Goal: Transaction & Acquisition: Purchase product/service

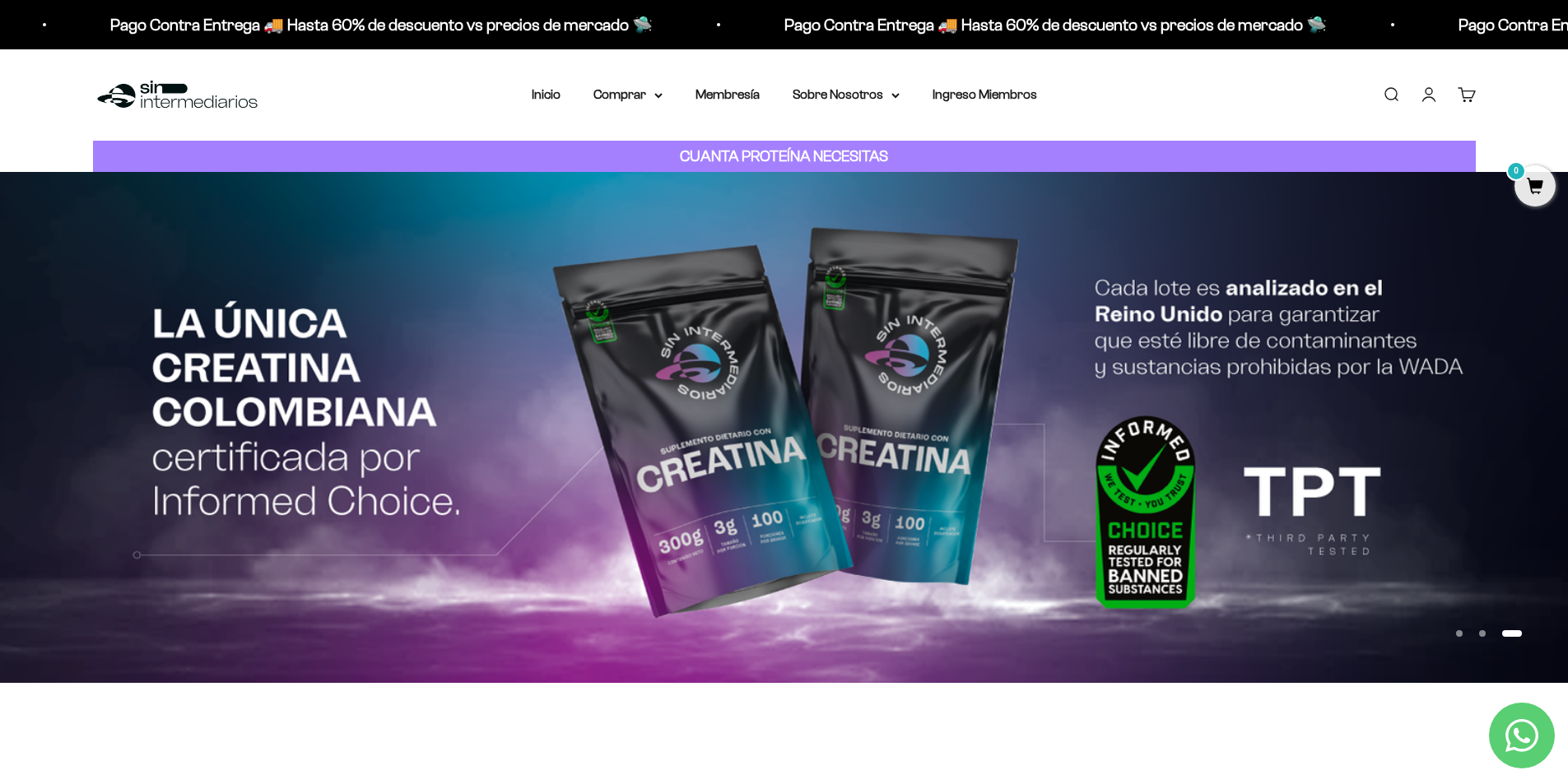
click at [1356, 301] on img at bounding box center [784, 426] width 1568 height 510
click at [1330, 320] on img at bounding box center [784, 426] width 1568 height 510
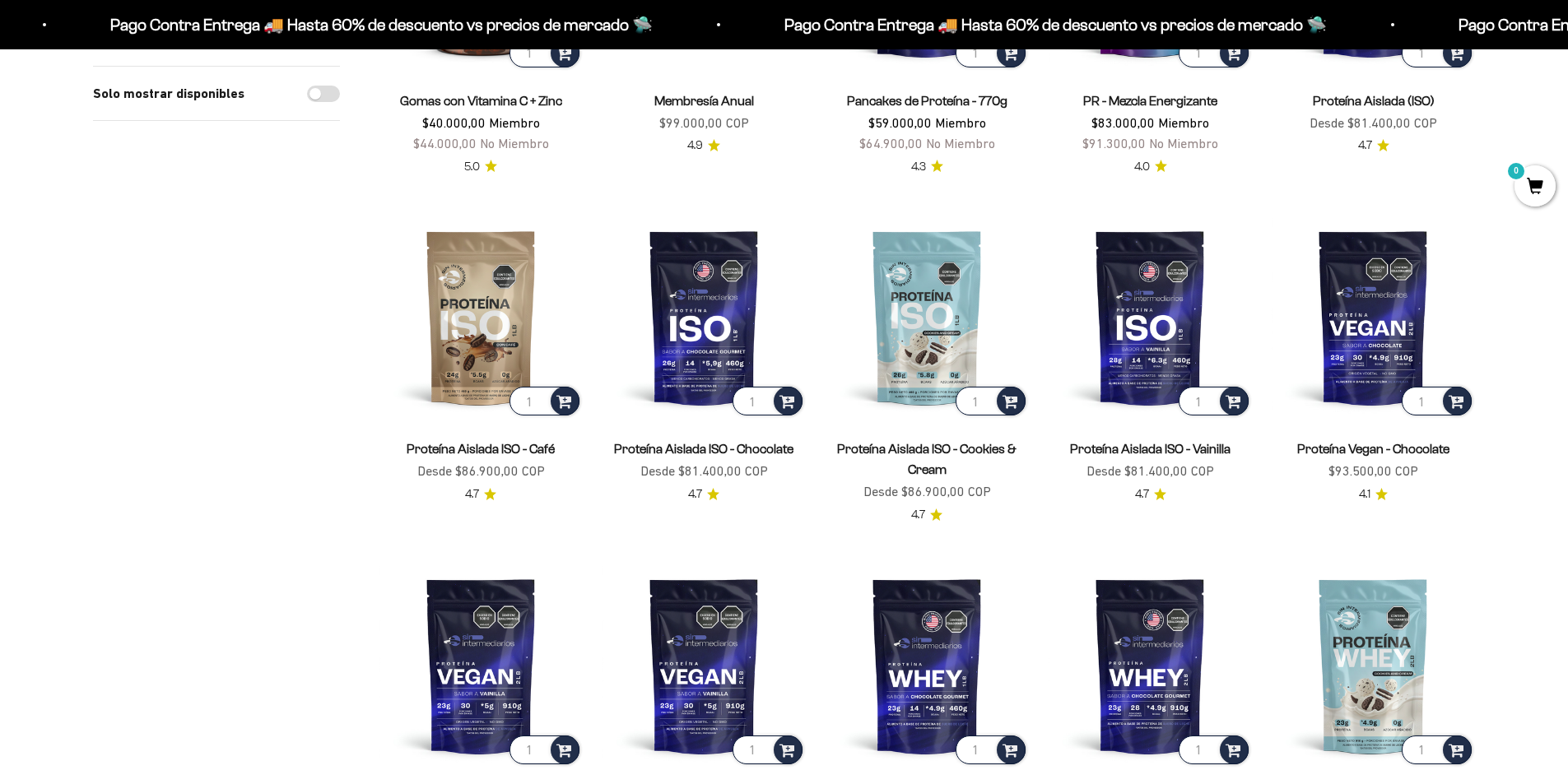
scroll to position [1481, 0]
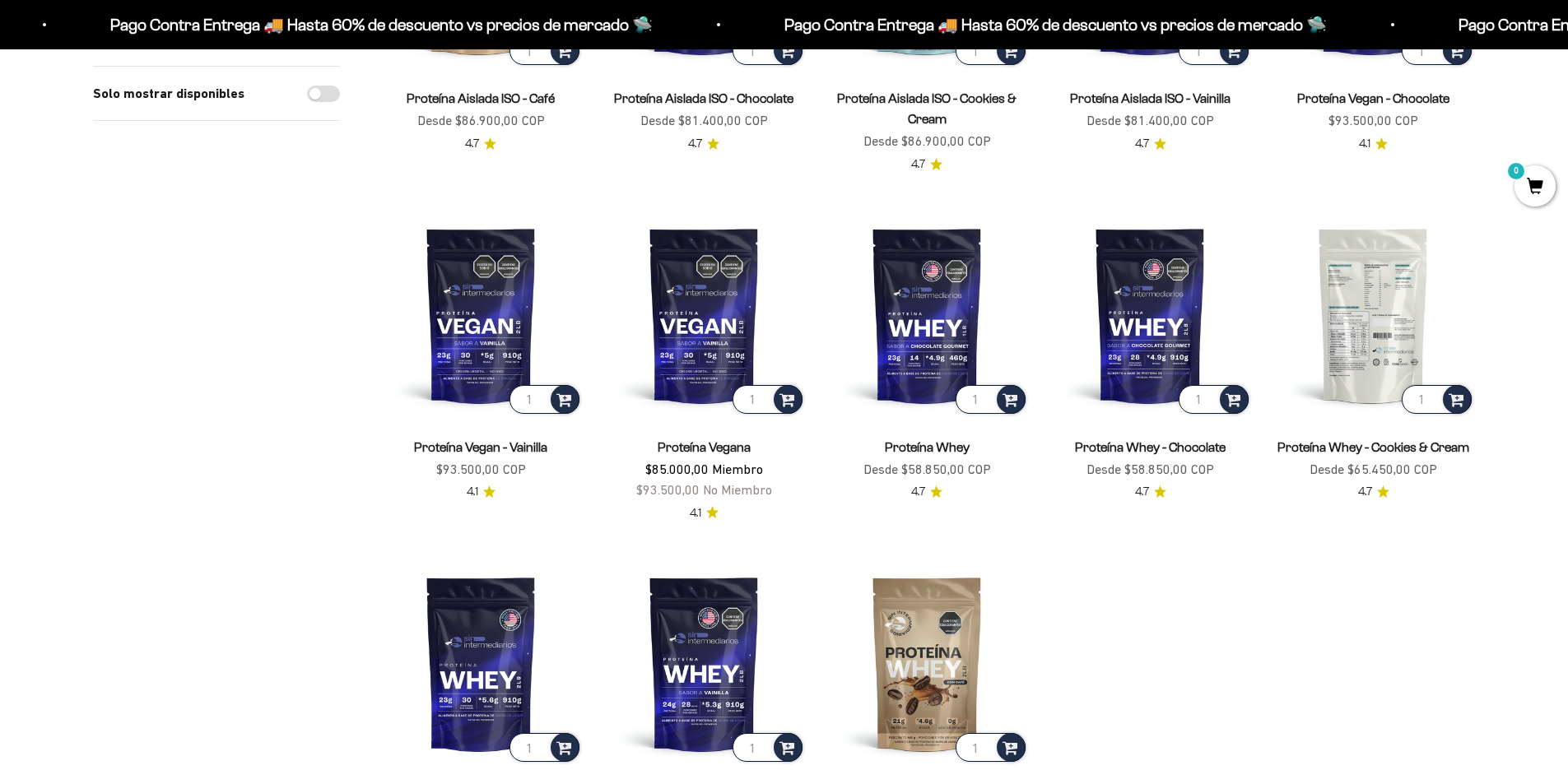
click at [1363, 317] on img at bounding box center [1373, 314] width 203 height 203
